Goal: Obtain resource: Download file/media

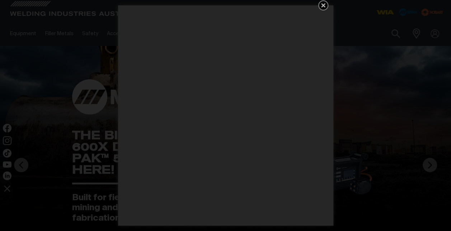
click at [319, 3] on icon "Get 5 WIA Welding Guides Free!" at bounding box center [323, 5] width 9 height 9
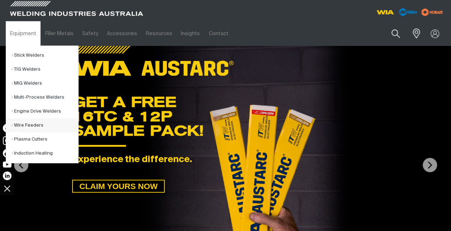
click at [25, 122] on link "Wire Feeders" at bounding box center [44, 125] width 67 height 14
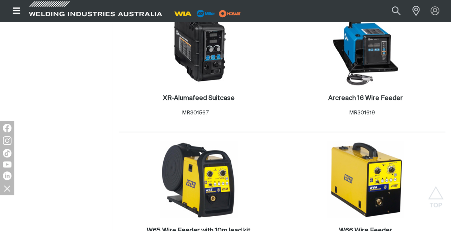
scroll to position [753, 0]
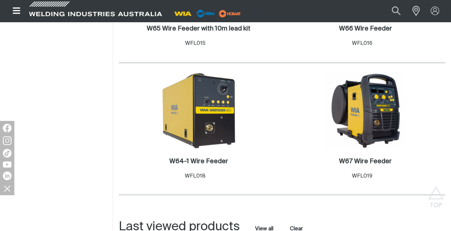
scroll to position [861, 0]
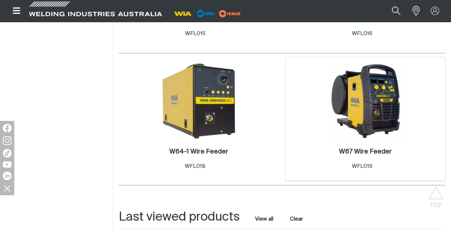
click at [373, 89] on img at bounding box center [365, 101] width 77 height 77
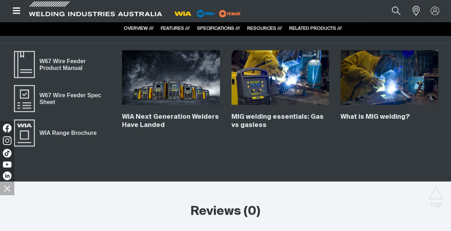
scroll to position [1435, 0]
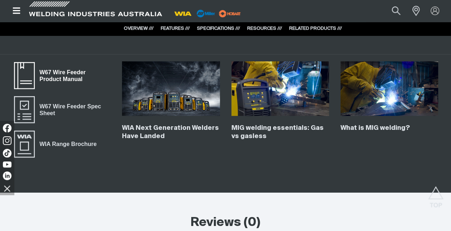
click at [70, 75] on span "W67 Wire Feeder Product Manual" at bounding box center [73, 76] width 76 height 16
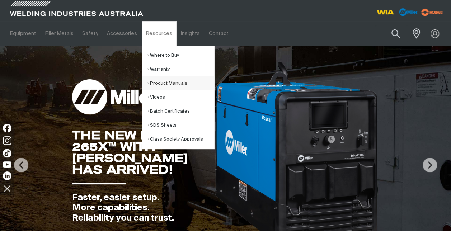
click at [166, 83] on link "Product Manuals" at bounding box center [180, 83] width 67 height 14
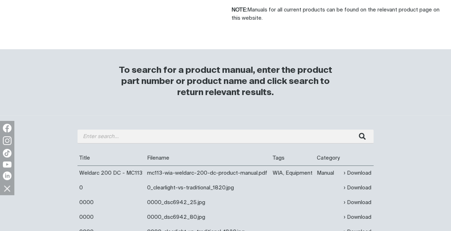
scroll to position [179, 0]
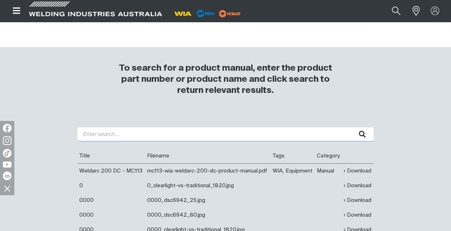
click at [88, 136] on input "search" at bounding box center [225, 134] width 296 height 14
click at [351, 127] on button "submit" at bounding box center [362, 134] width 23 height 14
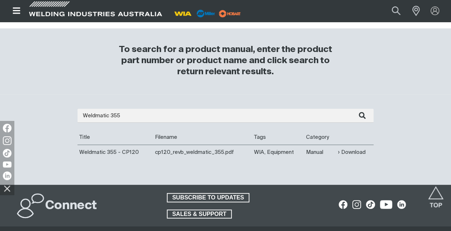
scroll to position [215, 0]
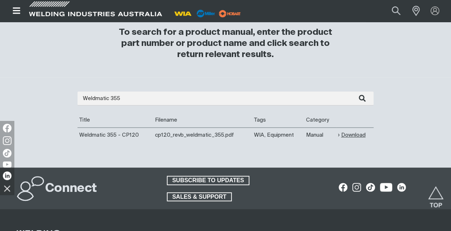
click at [345, 135] on link "Download" at bounding box center [352, 135] width 28 height 8
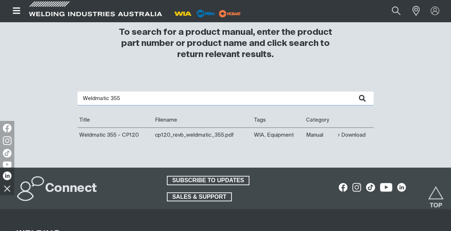
click at [130, 98] on input "Weldmatic 355" at bounding box center [225, 98] width 296 height 14
type input "Weldmatic 355 wirefeeder"
click at [351, 91] on button "submit" at bounding box center [362, 98] width 23 height 14
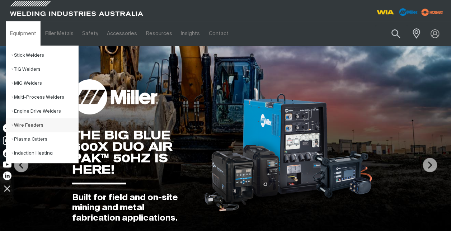
click at [36, 124] on link "Wire Feeders" at bounding box center [44, 125] width 67 height 14
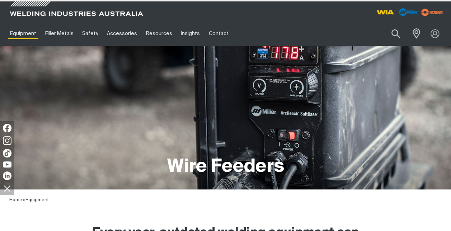
click at [37, 124] on div "Wire Feeders" at bounding box center [225, 117] width 439 height 143
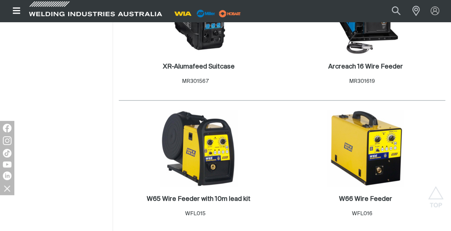
scroll to position [682, 0]
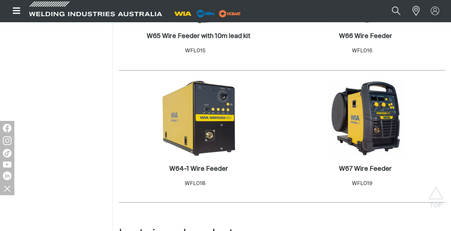
scroll to position [861, 0]
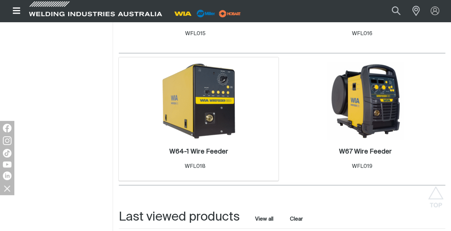
click at [198, 95] on img at bounding box center [198, 101] width 77 height 77
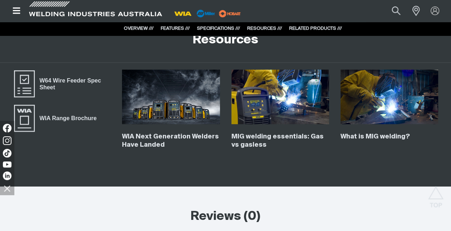
scroll to position [1471, 0]
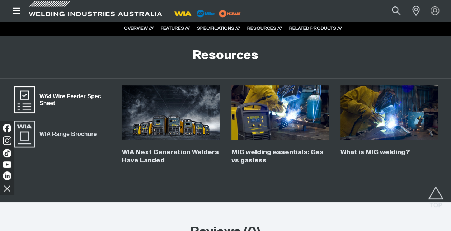
click at [49, 101] on span "W64 Wire Feeder Spec Sheet" at bounding box center [73, 100] width 76 height 16
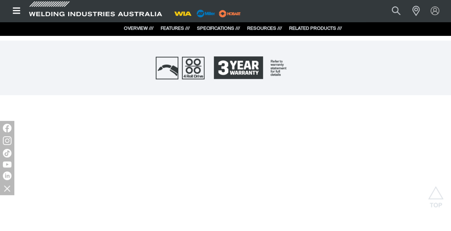
scroll to position [215, 0]
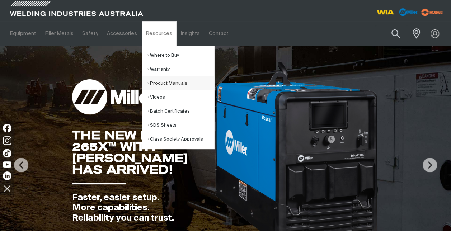
click at [170, 81] on link "Product Manuals" at bounding box center [180, 83] width 67 height 14
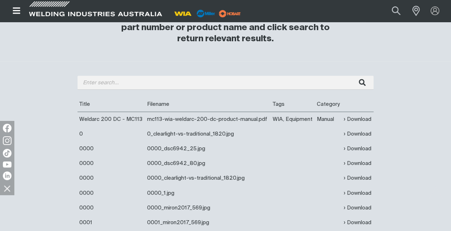
scroll to position [215, 0]
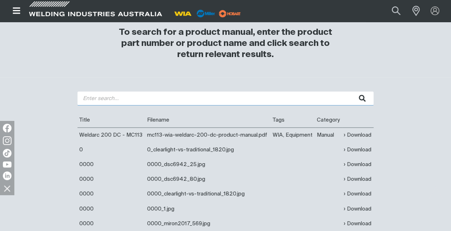
click at [92, 98] on input "search" at bounding box center [225, 98] width 296 height 14
type input "WFL020"
click at [351, 91] on button "submit" at bounding box center [362, 98] width 23 height 14
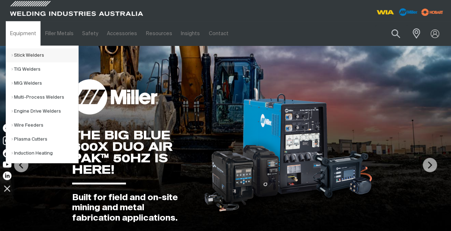
click at [24, 53] on link "Stick Welders" at bounding box center [44, 55] width 67 height 14
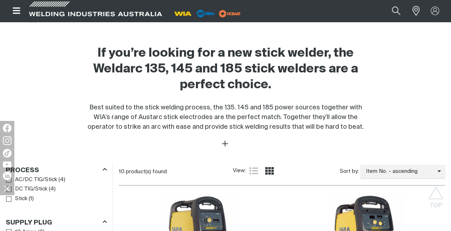
scroll to position [359, 0]
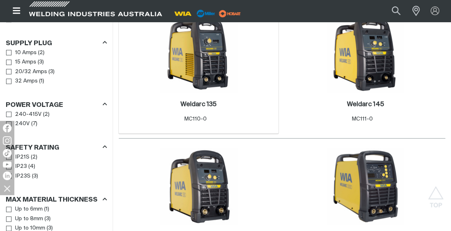
click at [218, 78] on img at bounding box center [198, 53] width 77 height 77
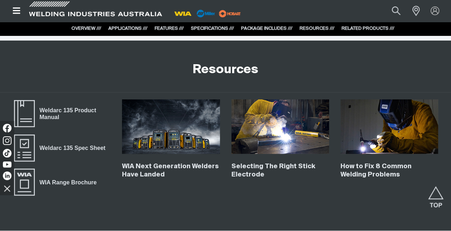
scroll to position [1471, 0]
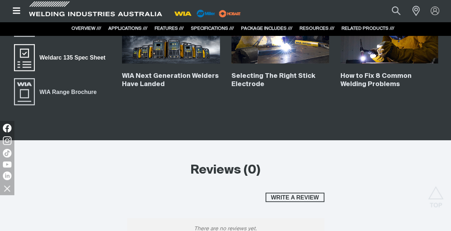
click at [76, 54] on span "Weldarc 135 Spec Sheet" at bounding box center [72, 57] width 75 height 9
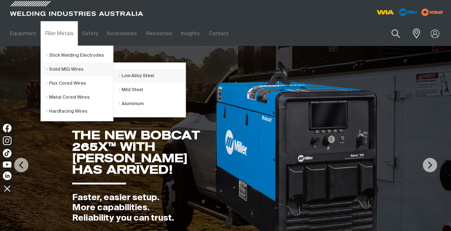
click at [148, 75] on link "Low Alloy Steel" at bounding box center [152, 76] width 67 height 14
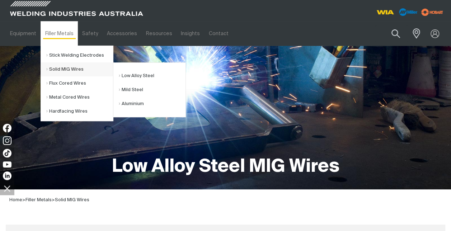
click at [72, 72] on link "Solid MIG Wires" at bounding box center [79, 69] width 67 height 14
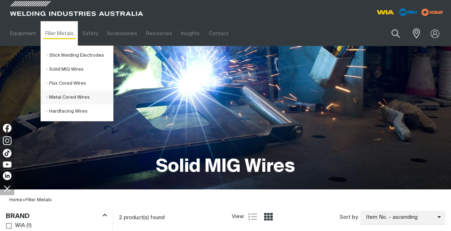
click at [67, 97] on link "Metal Cored Wires" at bounding box center [79, 97] width 67 height 14
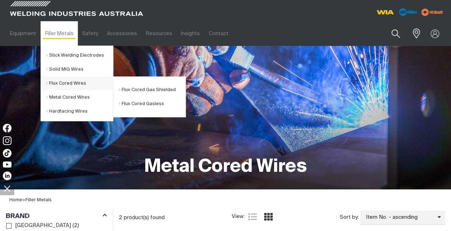
click at [70, 83] on link "Flux Cored Wires" at bounding box center [79, 83] width 67 height 14
